Goal: Check status: Check status

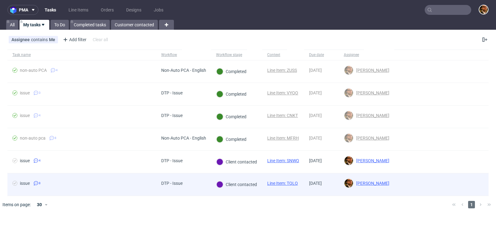
click at [479, 182] on div at bounding box center [441, 185] width 94 height 22
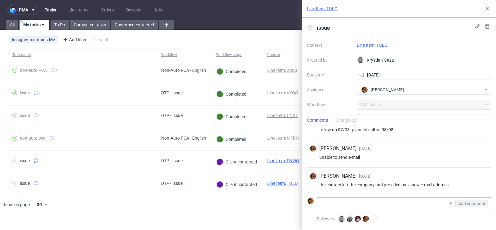
scroll to position [152, 0]
click at [487, 12] on button at bounding box center [487, 8] width 7 height 7
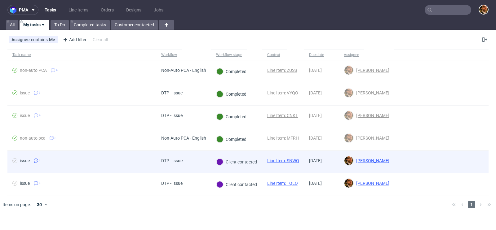
click at [477, 158] on div at bounding box center [441, 162] width 94 height 22
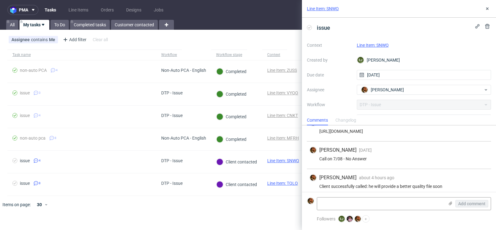
scroll to position [42, 0]
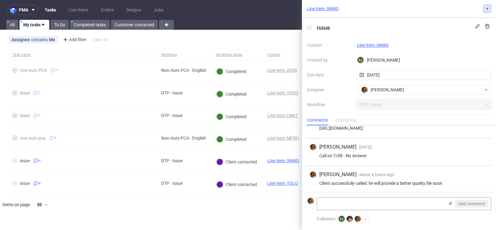
click at [488, 9] on icon at bounding box center [487, 8] width 5 height 5
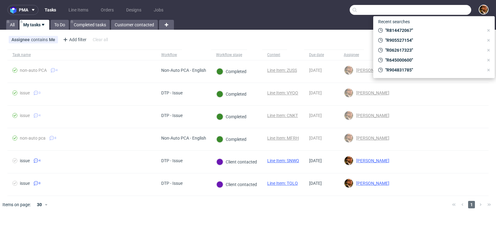
click at [442, 7] on input "text" at bounding box center [411, 10] width 122 height 10
paste input "R814472067"
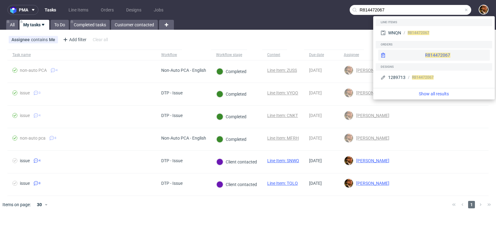
type input "R814472067"
click at [425, 54] on div "R814472067" at bounding box center [434, 55] width 112 height 11
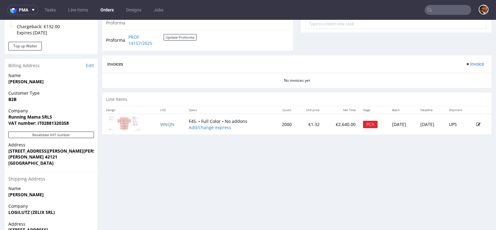
scroll to position [266, 0]
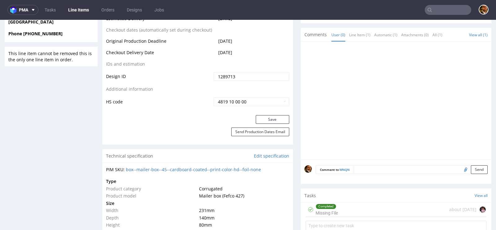
scroll to position [425, 0]
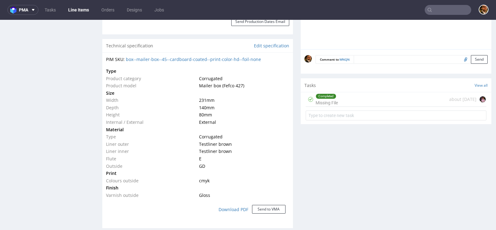
click at [456, 99] on div "about [DATE]" at bounding box center [467, 99] width 37 height 7
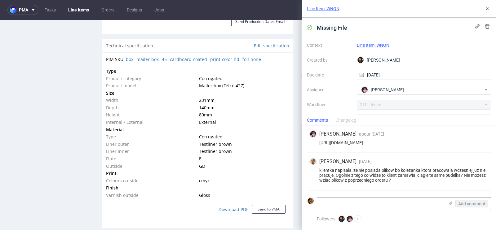
scroll to position [52, 0]
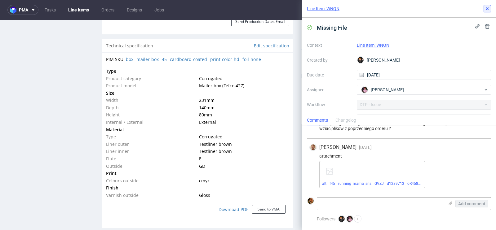
click at [489, 9] on icon at bounding box center [487, 8] width 5 height 5
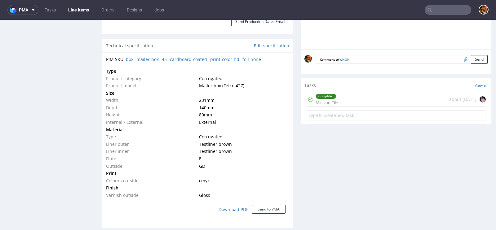
click at [460, 96] on div "about [DATE]" at bounding box center [467, 99] width 37 height 7
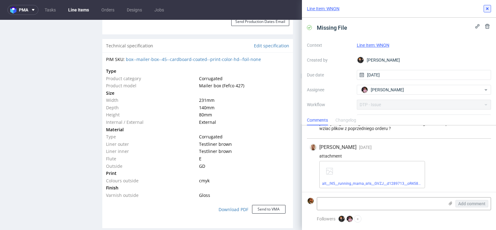
click at [488, 11] on icon at bounding box center [487, 8] width 5 height 5
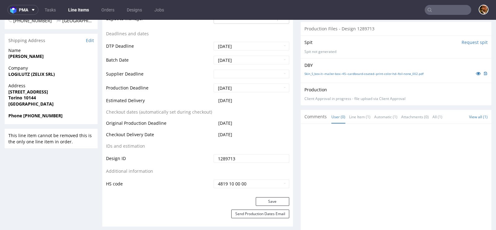
scroll to position [23, 0]
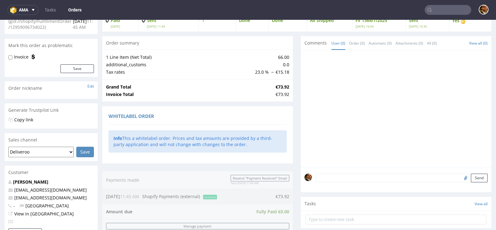
scroll to position [46, 0]
